Goal: Information Seeking & Learning: Learn about a topic

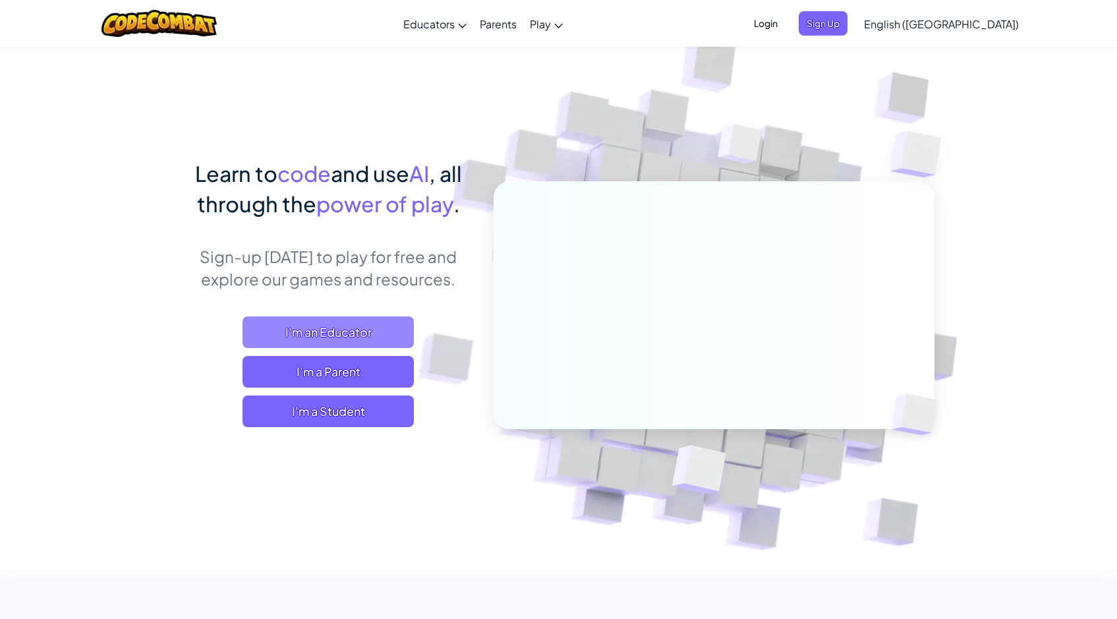
click at [383, 329] on span "I'm an Educator" at bounding box center [327, 332] width 171 height 32
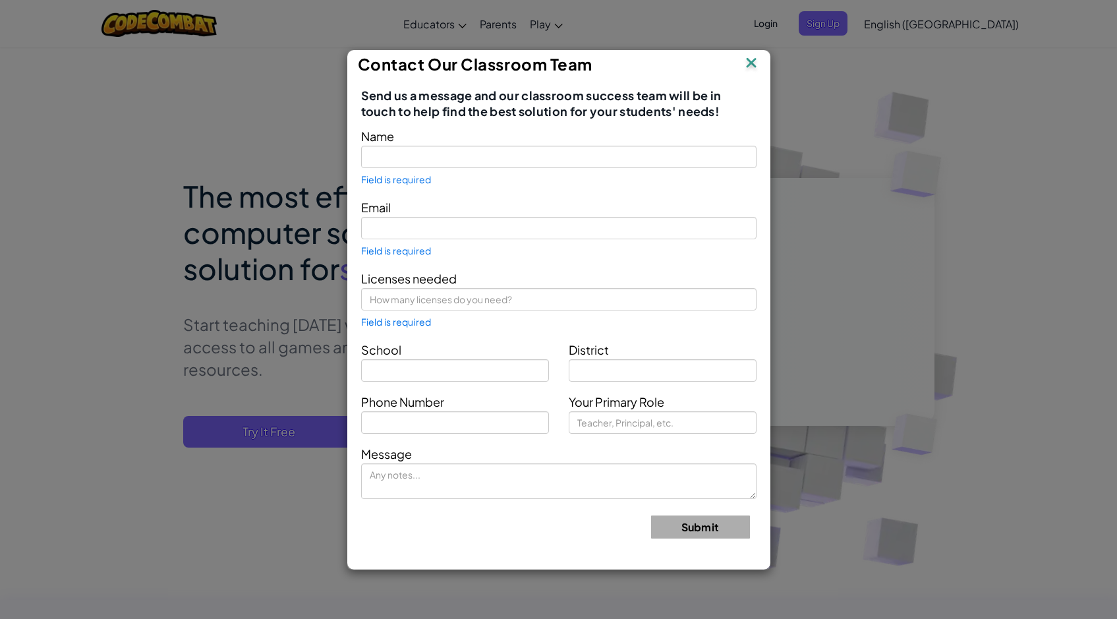
click at [752, 64] on img at bounding box center [750, 64] width 17 height 20
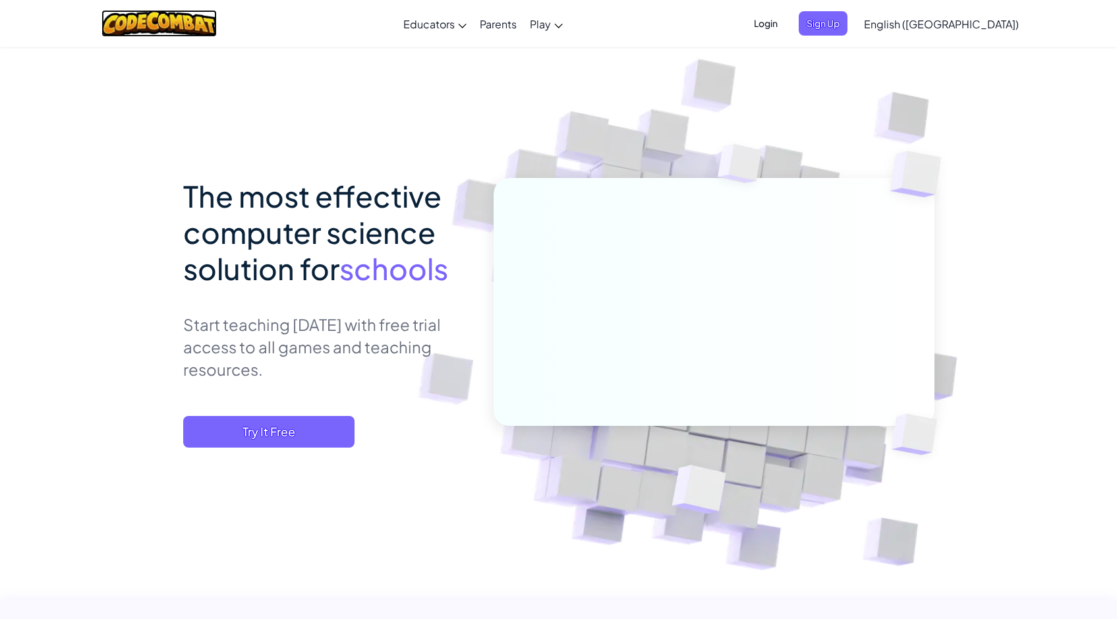
click at [213, 24] on img at bounding box center [158, 23] width 115 height 27
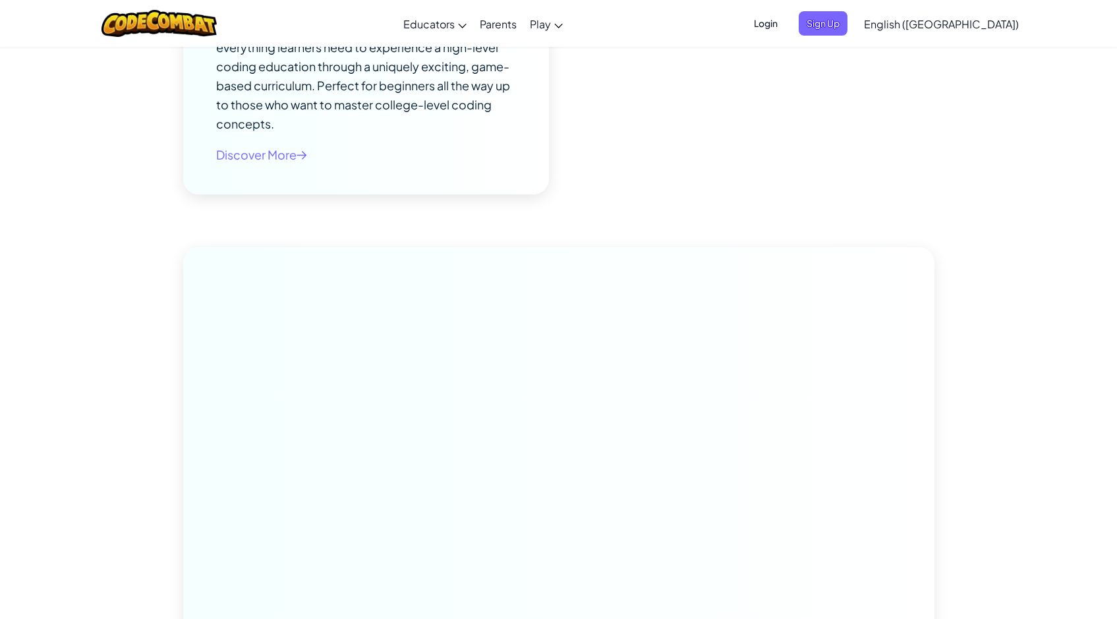
scroll to position [8129, 0]
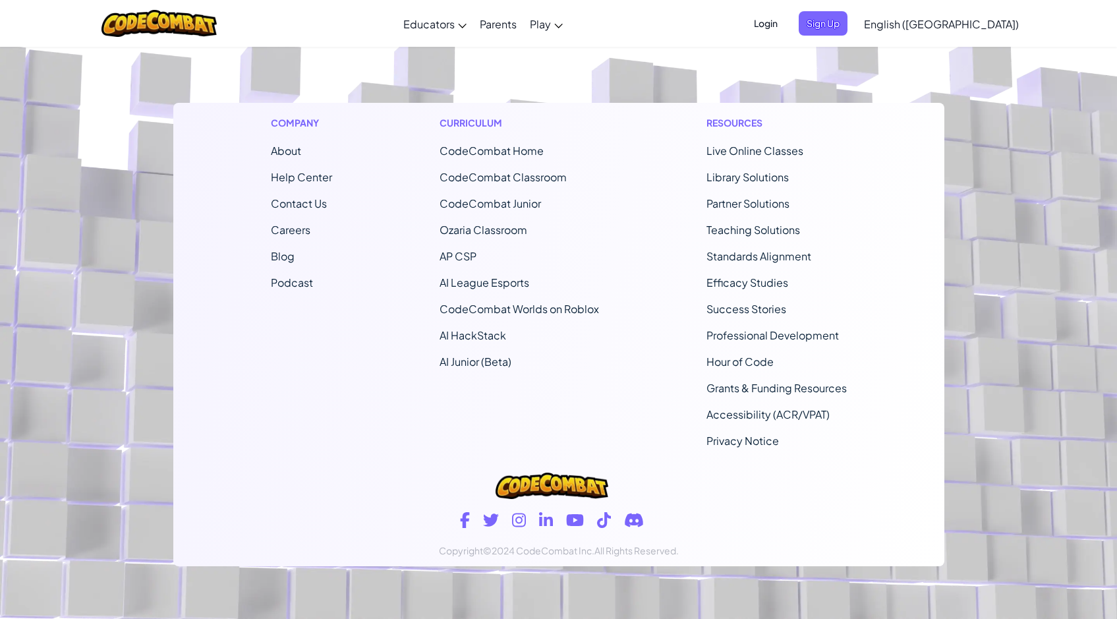
drag, startPoint x: 1046, startPoint y: 196, endPoint x: 1038, endPoint y: 507, distance: 311.0
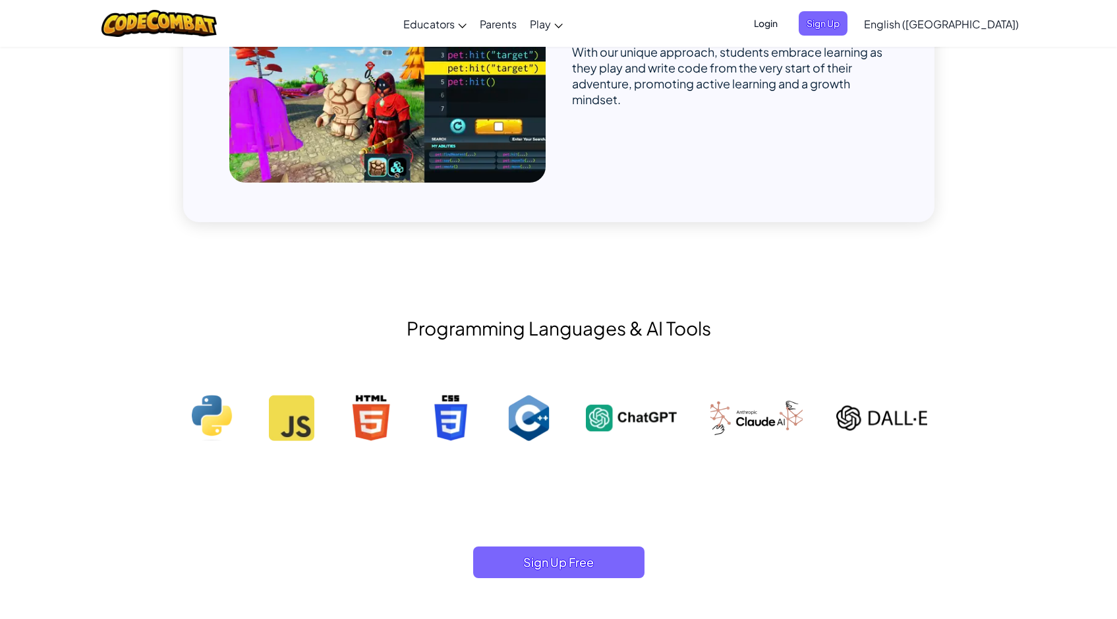
scroll to position [0, 0]
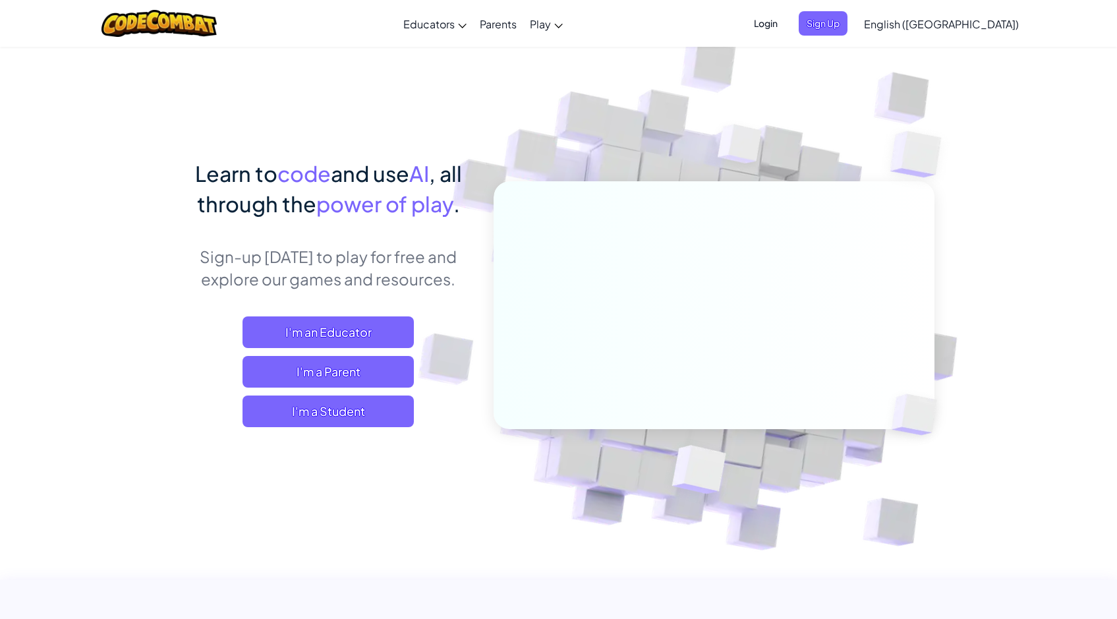
drag, startPoint x: 1023, startPoint y: 320, endPoint x: 1030, endPoint y: 14, distance: 305.7
